Goal: Transaction & Acquisition: Purchase product/service

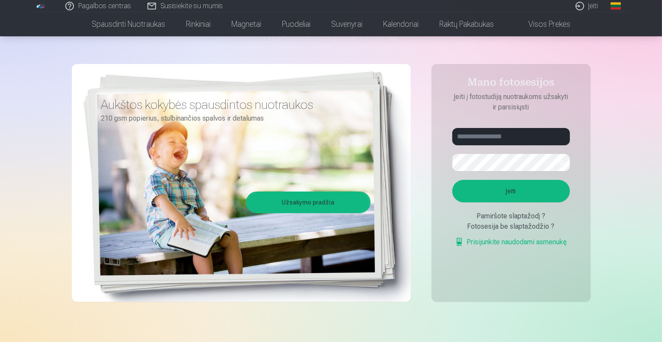
scroll to position [52, 0]
click at [489, 198] on button "Įeiti" at bounding box center [511, 191] width 118 height 22
click at [500, 188] on button "Įeiti" at bounding box center [511, 191] width 118 height 22
click at [494, 136] on input "text" at bounding box center [511, 136] width 118 height 17
click at [323, 200] on link "Užsakymo pradžia" at bounding box center [308, 202] width 122 height 19
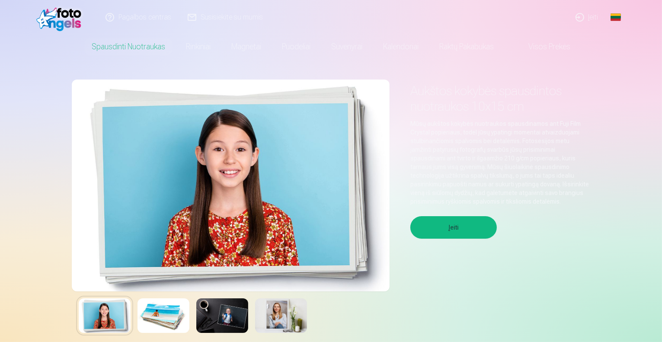
click at [159, 325] on img at bounding box center [164, 315] width 52 height 35
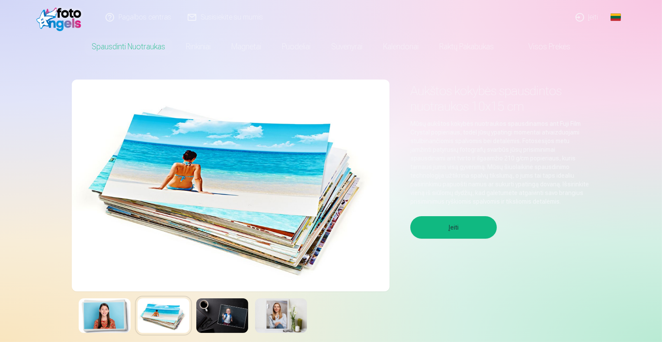
click at [208, 313] on img at bounding box center [222, 315] width 52 height 35
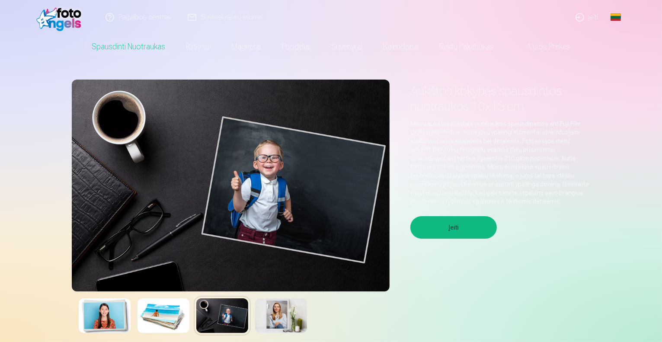
click at [269, 311] on img at bounding box center [281, 315] width 52 height 35
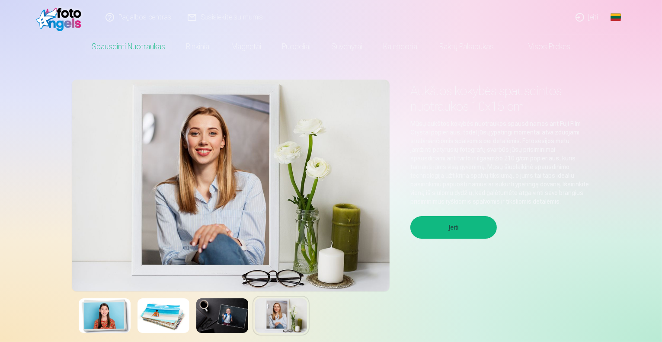
click at [269, 311] on img at bounding box center [281, 315] width 52 height 35
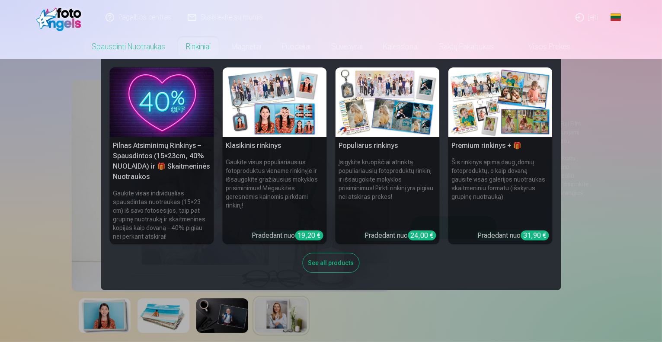
click at [196, 46] on link "Rinkiniai" at bounding box center [198, 47] width 45 height 24
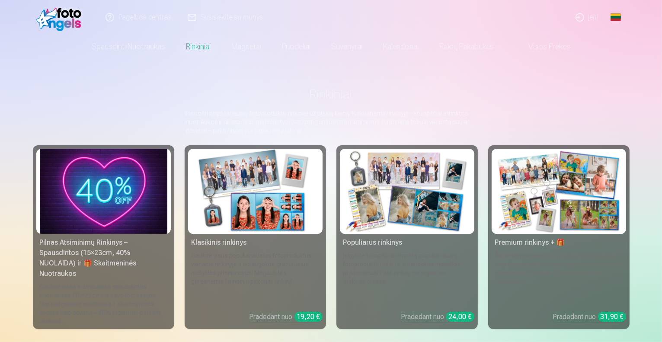
click at [240, 209] on img at bounding box center [256, 191] width 128 height 85
